Goal: Entertainment & Leisure: Consume media (video, audio)

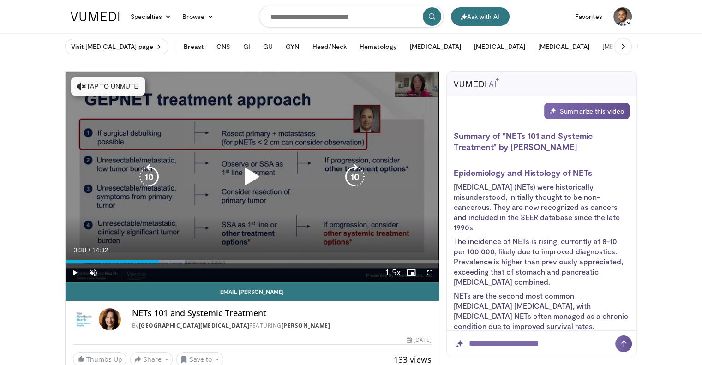
scroll to position [753, 0]
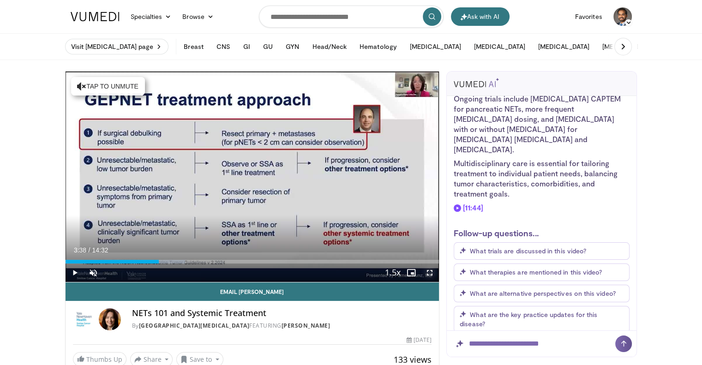
click at [428, 273] on span "Video Player" at bounding box center [430, 273] width 18 height 18
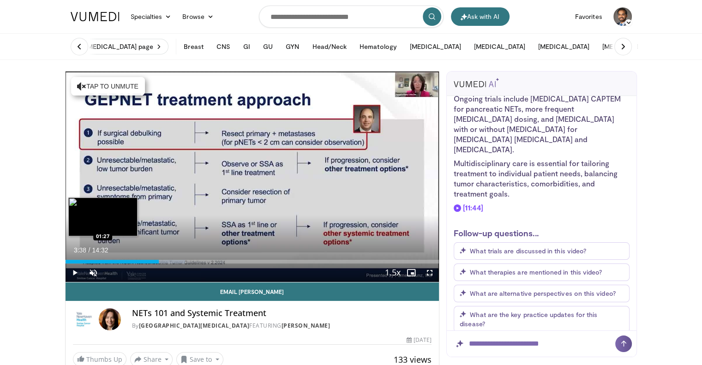
click at [102, 263] on div "03:38" at bounding box center [113, 262] width 94 height 4
click at [84, 260] on div "Loaded : 17.05% 01:27 00:43" at bounding box center [253, 262] width 374 height 4
click at [104, 259] on div "Loaded : 12.50% 00:44 01:30" at bounding box center [253, 259] width 374 height 9
click at [98, 261] on div "01:30" at bounding box center [85, 262] width 39 height 4
click at [95, 260] on div "Loaded : 18.19% 01:16 01:10" at bounding box center [253, 262] width 374 height 4
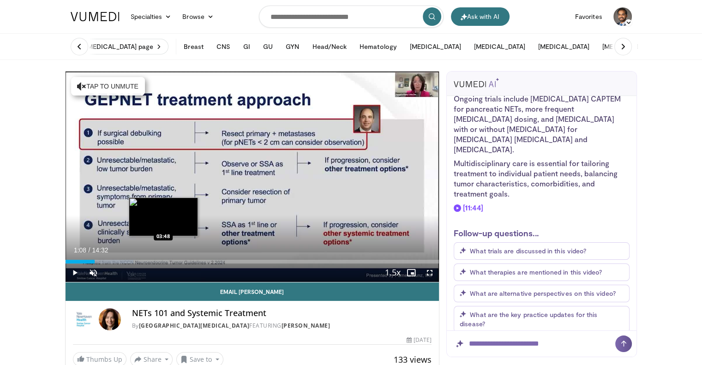
click at [163, 256] on div "Loaded : 18.19% 01:08 03:48" at bounding box center [253, 259] width 374 height 9
click at [157, 260] on div "03:48" at bounding box center [115, 262] width 98 height 4
click at [163, 260] on div "Progress Bar" at bounding box center [169, 262] width 29 height 4
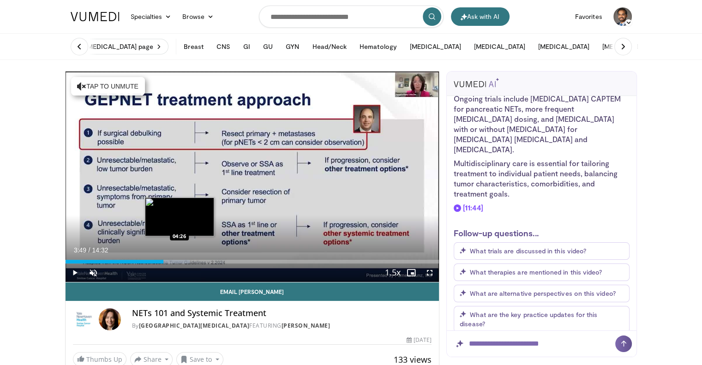
click at [179, 260] on div "Loaded : 33.24% 03:49 04:26" at bounding box center [253, 262] width 374 height 4
click at [183, 260] on div "Loaded : 37.52% 04:26 04:34" at bounding box center [253, 262] width 374 height 4
click at [186, 260] on div "Progress Bar" at bounding box center [186, 262] width 38 height 4
click at [189, 260] on div "Loaded : 38.65% 04:43 04:48" at bounding box center [253, 262] width 374 height 4
click at [191, 260] on div "Progress Bar" at bounding box center [194, 262] width 40 height 4
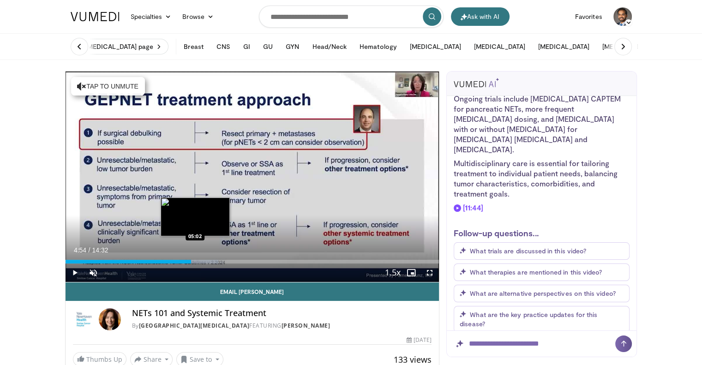
click at [195, 260] on div "Progress Bar" at bounding box center [198, 262] width 39 height 4
click at [198, 258] on div "Loaded : 42.07% 05:02 05:09" at bounding box center [253, 259] width 374 height 9
click at [203, 260] on div "Loaded : 42.41% 05:11 05:20" at bounding box center [253, 262] width 374 height 4
click at [207, 260] on div "Loaded : 43.20% 05:20 05:27" at bounding box center [253, 262] width 374 height 4
click at [210, 260] on div "Progress Bar" at bounding box center [210, 262] width 1 height 4
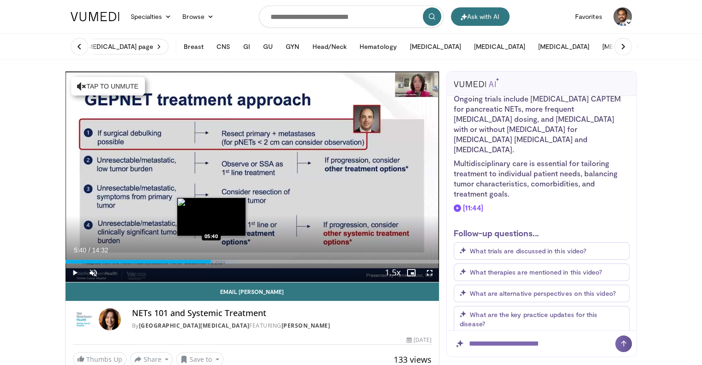
click at [211, 260] on div "Progress Bar" at bounding box center [217, 262] width 39 height 4
click at [218, 261] on div "Loaded : 46.61% 05:40 05:46" at bounding box center [253, 262] width 374 height 4
click at [221, 261] on div "Progress Bar" at bounding box center [221, 262] width 1 height 4
click at [225, 260] on div "Loaded : 48.89% 06:04 06:14" at bounding box center [253, 262] width 374 height 4
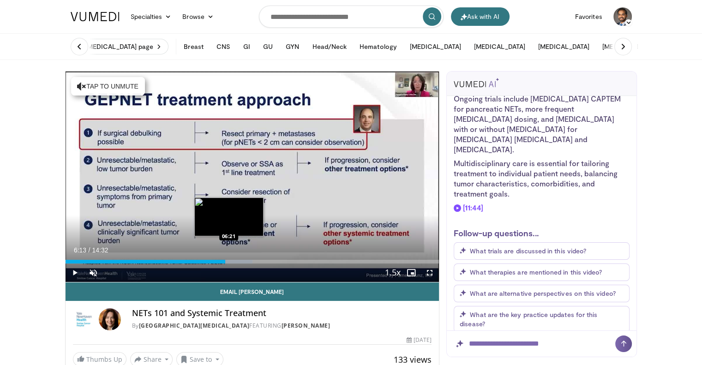
click at [229, 262] on div "Progress Bar" at bounding box center [233, 262] width 40 height 4
click at [234, 262] on div "Loaded : 50.03% 06:21 06:34" at bounding box center [253, 262] width 374 height 4
click at [239, 262] on div "Loaded : 52.30% 06:34 06:46" at bounding box center [253, 262] width 374 height 4
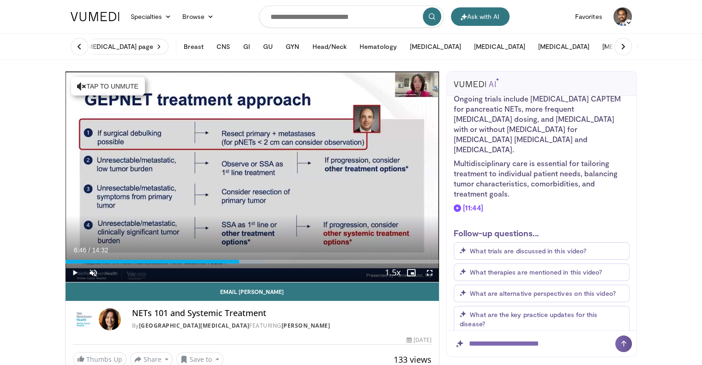
click at [428, 272] on span "Video Player" at bounding box center [430, 273] width 18 height 18
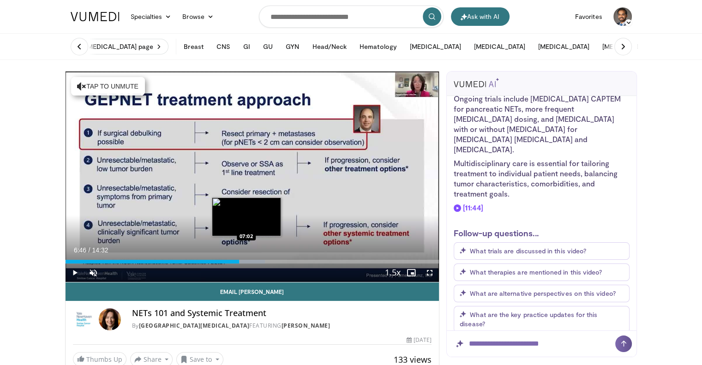
click at [247, 262] on div "Loaded : 53.44% 06:46 07:02" at bounding box center [253, 262] width 374 height 4
click at [249, 261] on div "Loaded : 55.71% 07:05 07:09" at bounding box center [253, 262] width 374 height 4
click at [253, 260] on div "Progress Bar" at bounding box center [254, 262] width 39 height 4
click at [259, 261] on div "Loaded : 57.32% 07:19 07:31" at bounding box center [253, 262] width 374 height 4
click at [261, 261] on div "Loaded : 59.12% 07:32 07:34" at bounding box center [253, 262] width 374 height 4
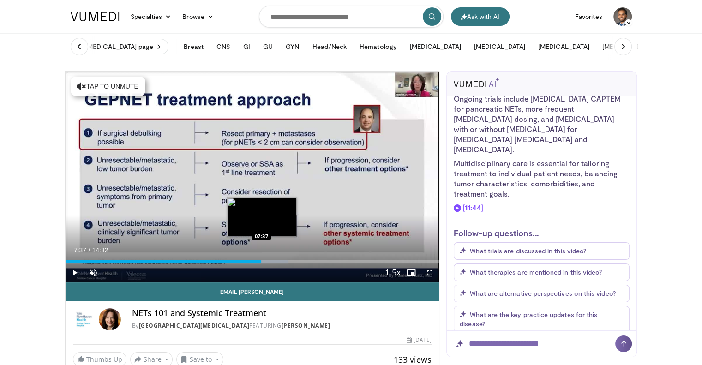
click at [261, 262] on div "Progress Bar" at bounding box center [269, 262] width 40 height 4
click at [265, 261] on div "Progress Bar" at bounding box center [269, 262] width 40 height 4
click at [266, 260] on div "Loaded : 60.26% 07:45 07:48" at bounding box center [253, 262] width 374 height 4
click at [274, 261] on div "Progress Bar" at bounding box center [275, 262] width 40 height 4
click at [277, 261] on div "Progress Bar" at bounding box center [281, 262] width 39 height 4
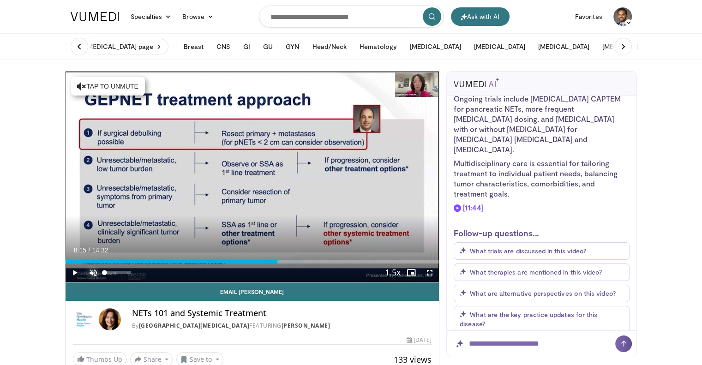
click at [84, 274] on span "Video Player" at bounding box center [93, 273] width 18 height 18
click at [91, 273] on span "Video Player" at bounding box center [93, 273] width 18 height 18
drag, startPoint x: 429, startPoint y: 275, endPoint x: 429, endPoint y: 330, distance: 55.4
click at [429, 274] on span "Video Player" at bounding box center [430, 273] width 18 height 18
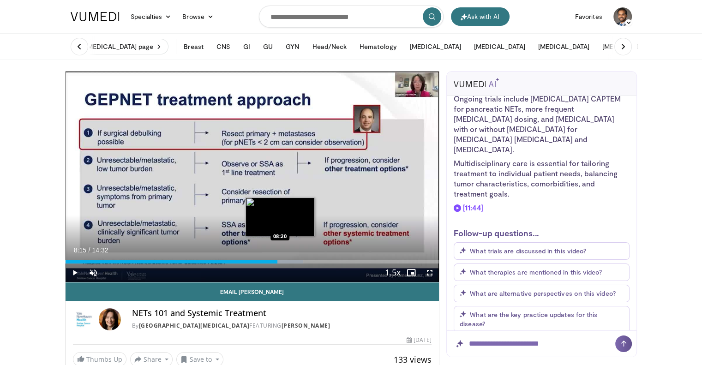
click at [280, 261] on div "Loaded : 63.67% 08:15 08:20" at bounding box center [253, 262] width 374 height 4
click at [283, 260] on div "Progress Bar" at bounding box center [283, 262] width 1 height 4
click at [285, 259] on div "Loaded : 65.34% 08:28 08:32" at bounding box center [253, 259] width 374 height 9
click at [289, 259] on div "Loaded : 65.95% 08:32 08:41" at bounding box center [253, 259] width 374 height 9
click at [294, 259] on div "Loaded : 67.08% 08:42 08:49" at bounding box center [253, 259] width 374 height 9
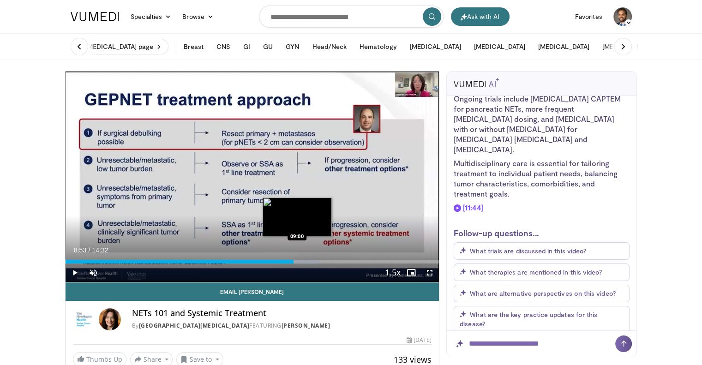
click at [297, 259] on div "Loaded : 68.22% 08:53 09:00" at bounding box center [253, 259] width 374 height 9
click at [299, 260] on div "Progress Bar" at bounding box center [305, 262] width 40 height 4
click at [301, 259] on div "Loaded : 70.49% 09:11 09:11" at bounding box center [253, 259] width 374 height 9
click at [306, 260] on div "Progress Bar" at bounding box center [309, 262] width 40 height 4
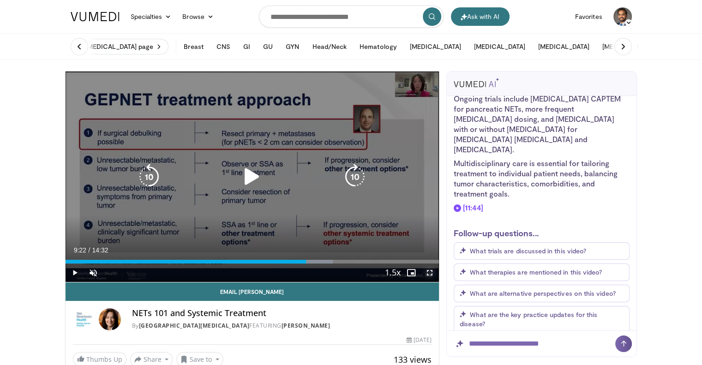
click at [429, 272] on span "Video Player" at bounding box center [430, 273] width 18 height 18
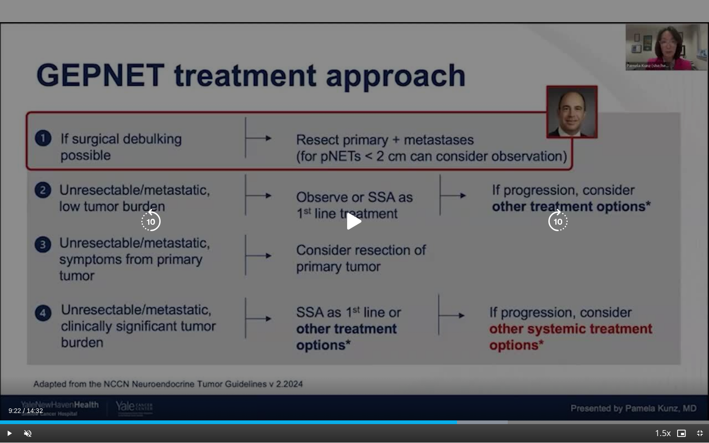
click at [152, 218] on icon "Video Player" at bounding box center [151, 222] width 26 height 26
click at [152, 217] on icon "Video Player" at bounding box center [151, 222] width 26 height 26
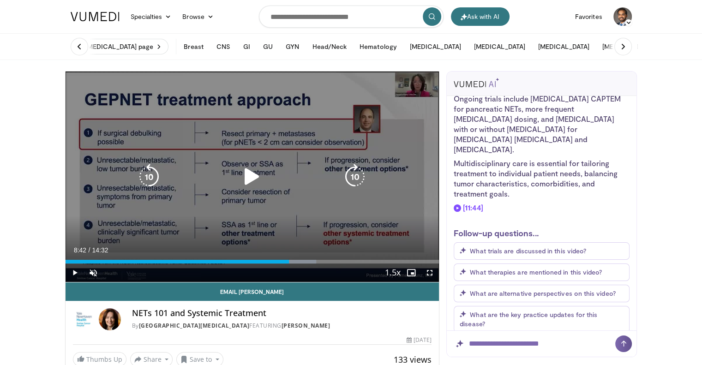
click at [353, 179] on icon "Video Player" at bounding box center [355, 177] width 26 height 26
click at [353, 177] on icon "Video Player" at bounding box center [355, 177] width 26 height 26
click at [153, 170] on icon "Video Player" at bounding box center [149, 177] width 26 height 26
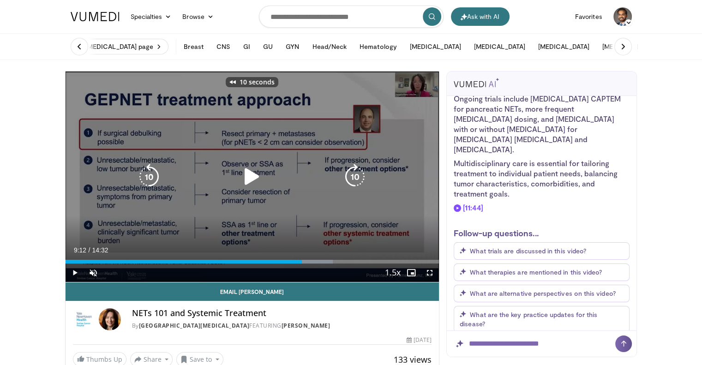
click at [350, 170] on icon "Video Player" at bounding box center [355, 177] width 26 height 26
click at [349, 171] on icon "Video Player" at bounding box center [355, 177] width 26 height 26
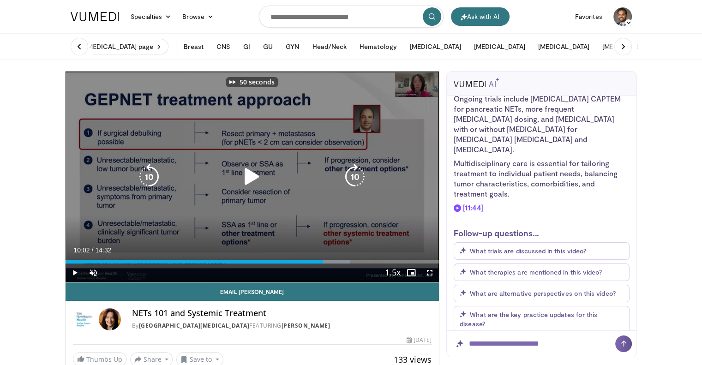
click at [349, 172] on icon "Video Player" at bounding box center [355, 177] width 26 height 26
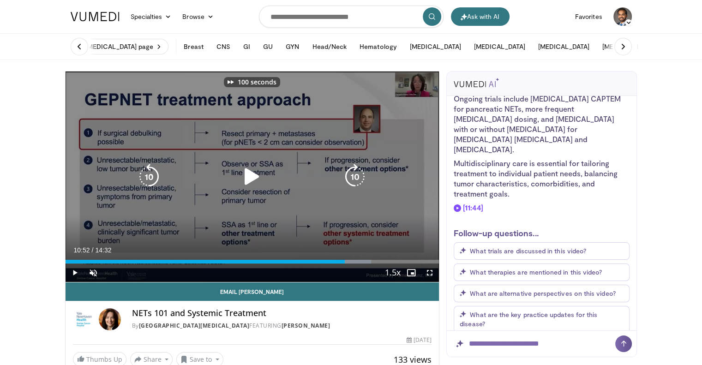
click at [349, 172] on icon "Video Player" at bounding box center [355, 177] width 26 height 26
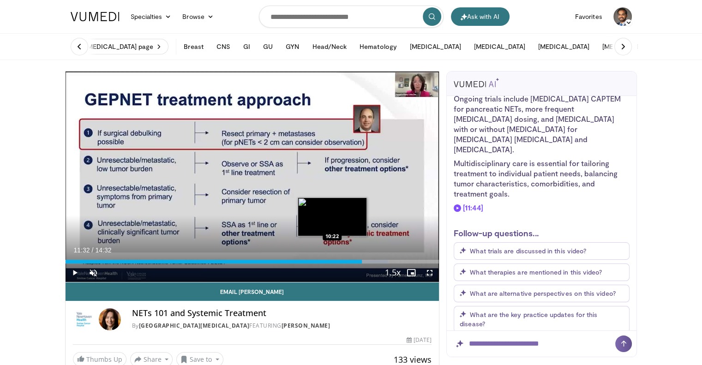
click at [331, 261] on div "Loaded : 86.41% 11:32 10:22" at bounding box center [253, 262] width 374 height 4
click at [320, 261] on div "Loaded : 78.45% 10:21 09:54" at bounding box center [253, 262] width 374 height 4
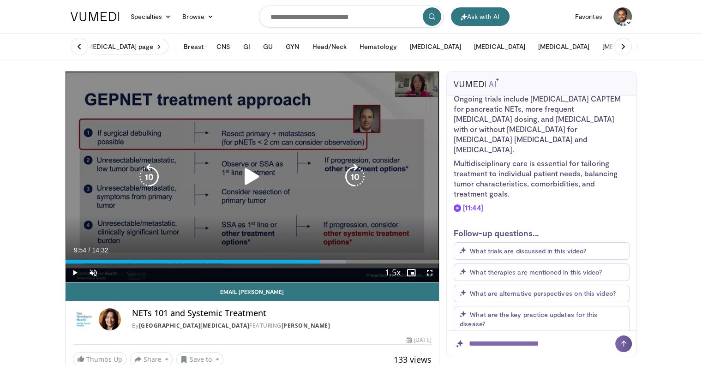
click at [355, 171] on icon "Video Player" at bounding box center [355, 177] width 26 height 26
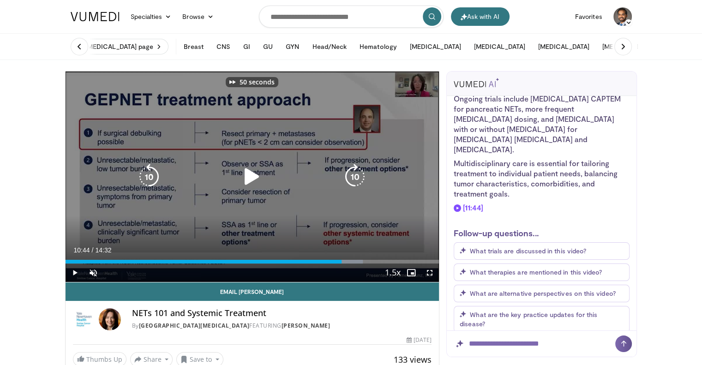
click at [355, 171] on icon "Video Player" at bounding box center [355, 177] width 26 height 26
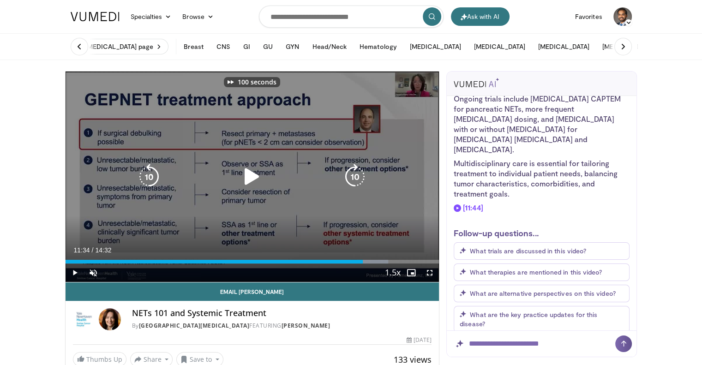
click at [355, 171] on icon "Video Player" at bounding box center [355, 177] width 26 height 26
click at [356, 171] on icon "Video Player" at bounding box center [355, 177] width 26 height 26
click at [357, 171] on icon "Video Player" at bounding box center [355, 177] width 26 height 26
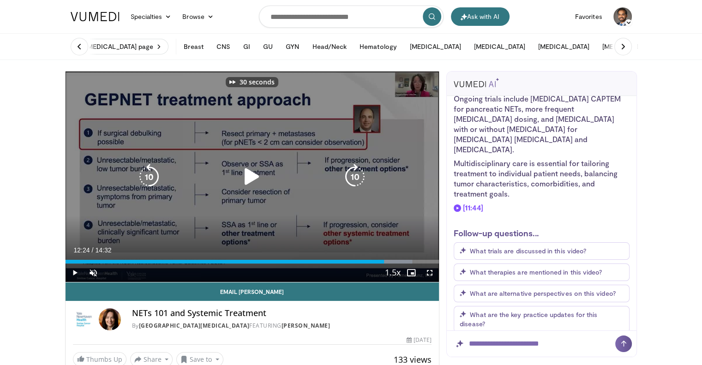
click at [357, 171] on icon "Video Player" at bounding box center [355, 177] width 26 height 26
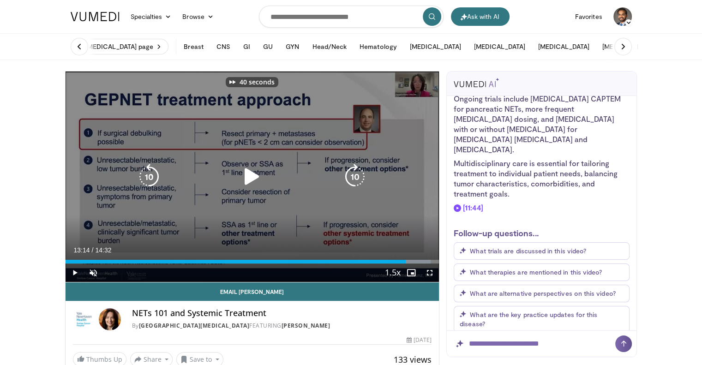
click at [357, 171] on icon "Video Player" at bounding box center [355, 177] width 26 height 26
click at [353, 182] on icon "Video Player" at bounding box center [355, 177] width 26 height 26
click at [143, 172] on icon "Video Player" at bounding box center [149, 177] width 26 height 26
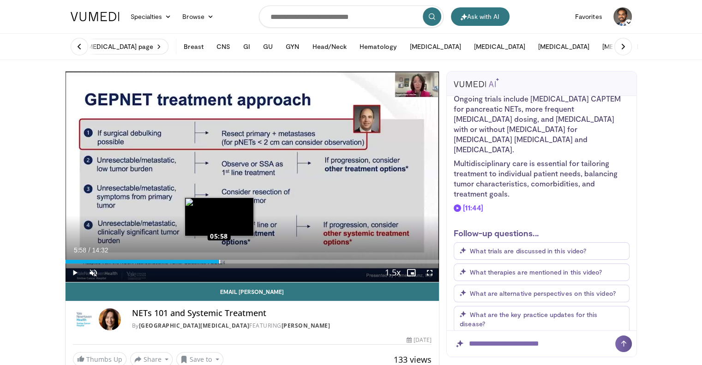
click at [219, 263] on div "Loaded : 42.07% 05:58 05:58" at bounding box center [253, 262] width 374 height 4
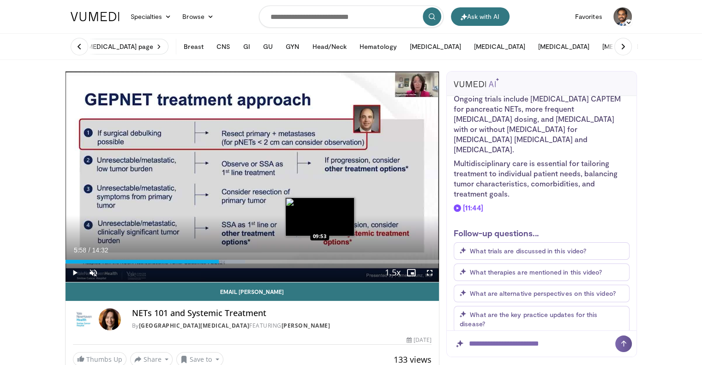
click at [319, 257] on div "Loaded : 48.15% 05:58 09:53" at bounding box center [253, 259] width 374 height 9
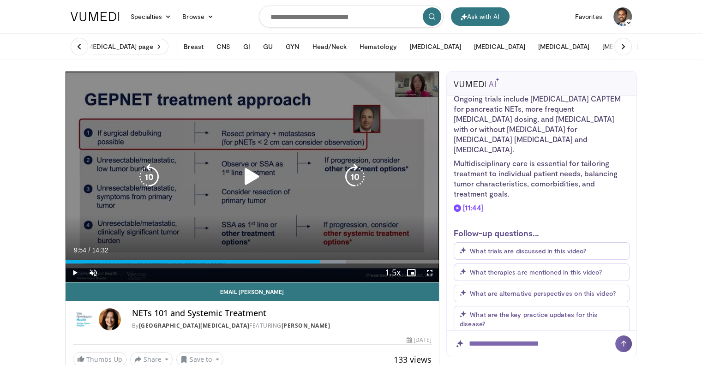
click at [354, 173] on icon "Video Player" at bounding box center [355, 177] width 26 height 26
click at [146, 177] on icon "Video Player" at bounding box center [149, 177] width 26 height 26
click at [150, 175] on icon "Video Player" at bounding box center [149, 177] width 26 height 26
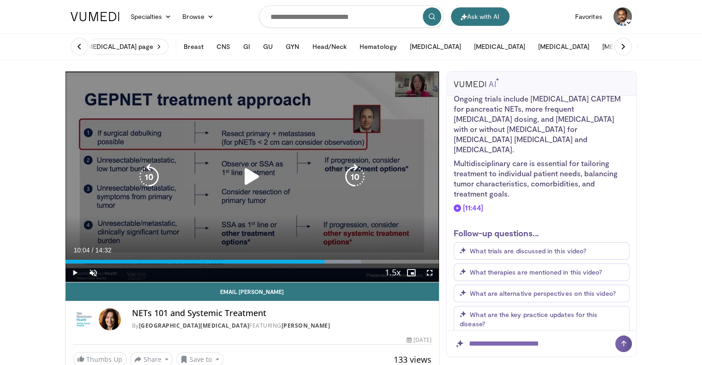
click at [352, 174] on icon "Video Player" at bounding box center [355, 177] width 26 height 26
click at [361, 173] on icon "Video Player" at bounding box center [355, 177] width 26 height 26
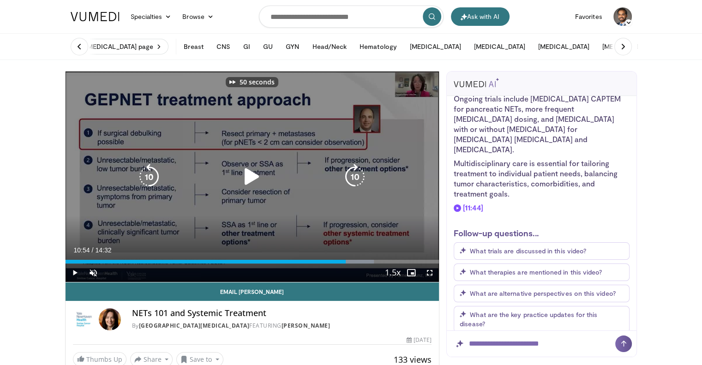
click at [361, 173] on icon "Video Player" at bounding box center [355, 177] width 26 height 26
click at [357, 175] on icon "Video Player" at bounding box center [355, 177] width 26 height 26
click at [355, 173] on icon "Video Player" at bounding box center [355, 177] width 26 height 26
click at [151, 169] on icon "Video Player" at bounding box center [149, 177] width 26 height 26
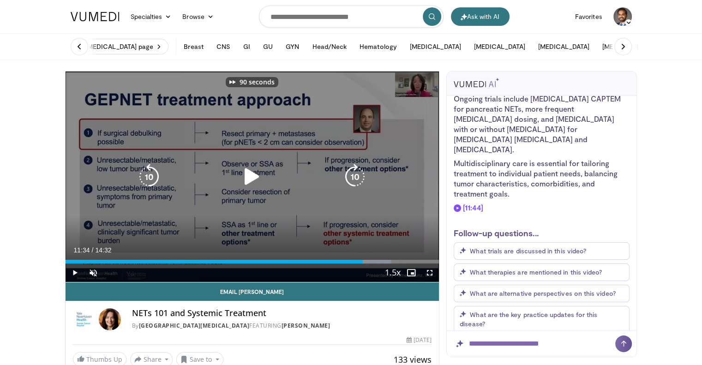
click at [151, 169] on icon "Video Player" at bounding box center [149, 177] width 26 height 26
click at [351, 173] on icon "Video Player" at bounding box center [355, 177] width 26 height 26
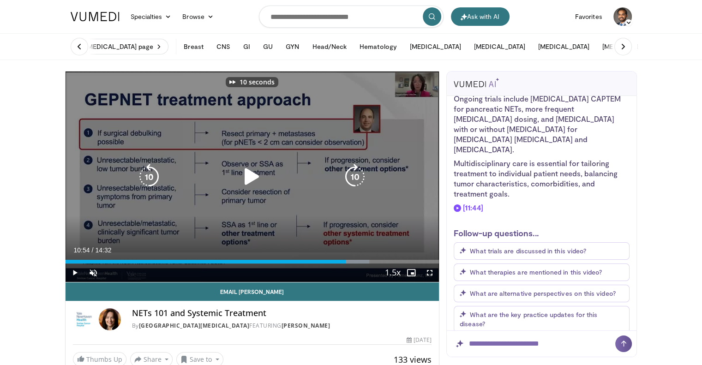
click at [351, 173] on icon "Video Player" at bounding box center [355, 177] width 26 height 26
click at [352, 172] on icon "Video Player" at bounding box center [355, 177] width 26 height 26
click at [352, 169] on icon "Video Player" at bounding box center [355, 177] width 26 height 26
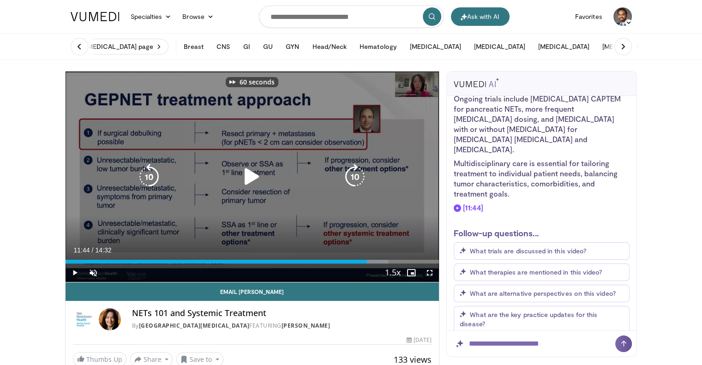
click at [352, 169] on icon "Video Player" at bounding box center [355, 177] width 26 height 26
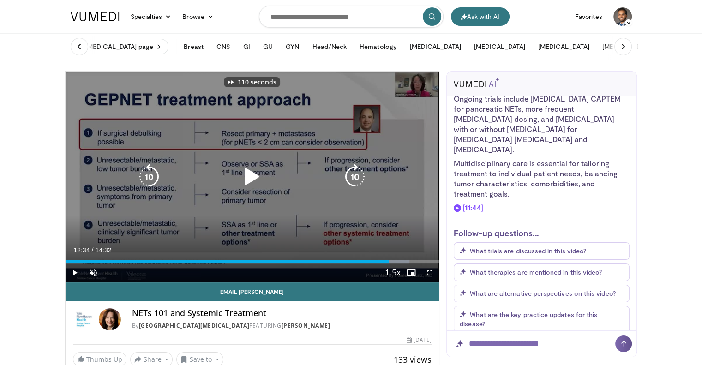
click at [352, 169] on icon "Video Player" at bounding box center [355, 177] width 26 height 26
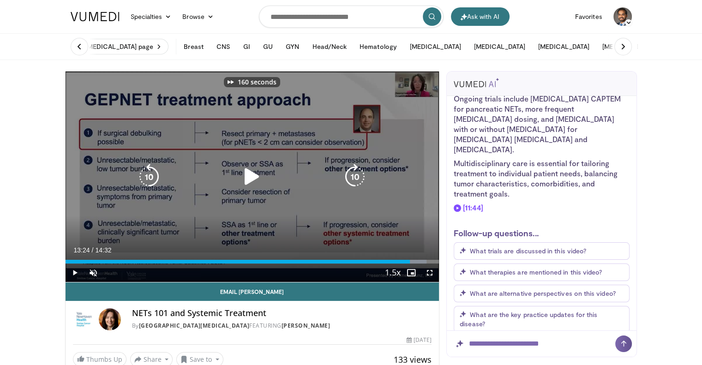
click at [352, 169] on icon "Video Player" at bounding box center [355, 177] width 26 height 26
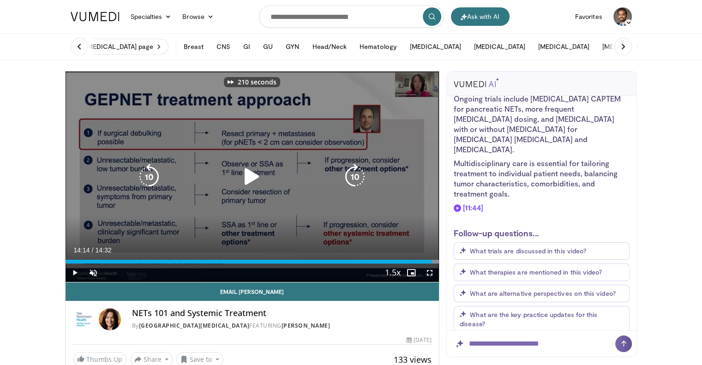
click at [353, 169] on icon "Video Player" at bounding box center [355, 177] width 26 height 26
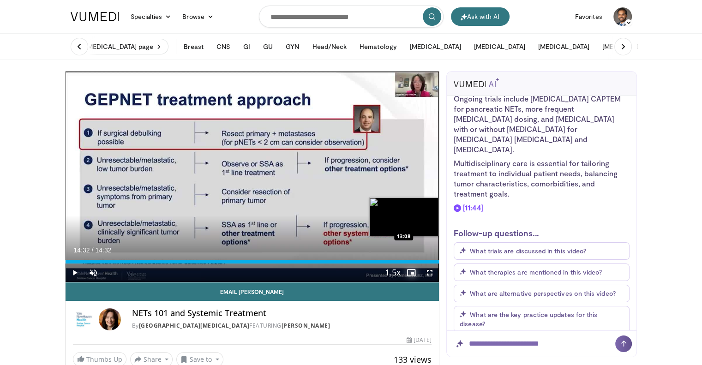
drag, startPoint x: 403, startPoint y: 264, endPoint x: 377, endPoint y: 262, distance: 26.4
click at [377, 264] on div "Current Time 14:32 / Duration 14:32 Play Skip Backward Skip Forward Unmute 58% …" at bounding box center [253, 273] width 374 height 18
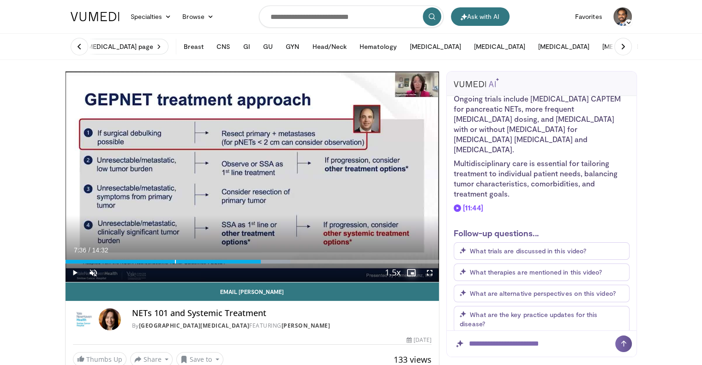
drag, startPoint x: 377, startPoint y: 262, endPoint x: 260, endPoint y: 252, distance: 116.7
click at [260, 264] on div "Current Time 7:36 / Duration 14:32 Play Skip Backward Skip Forward Unmute 58% L…" at bounding box center [253, 273] width 374 height 18
